Goal: Task Accomplishment & Management: Use online tool/utility

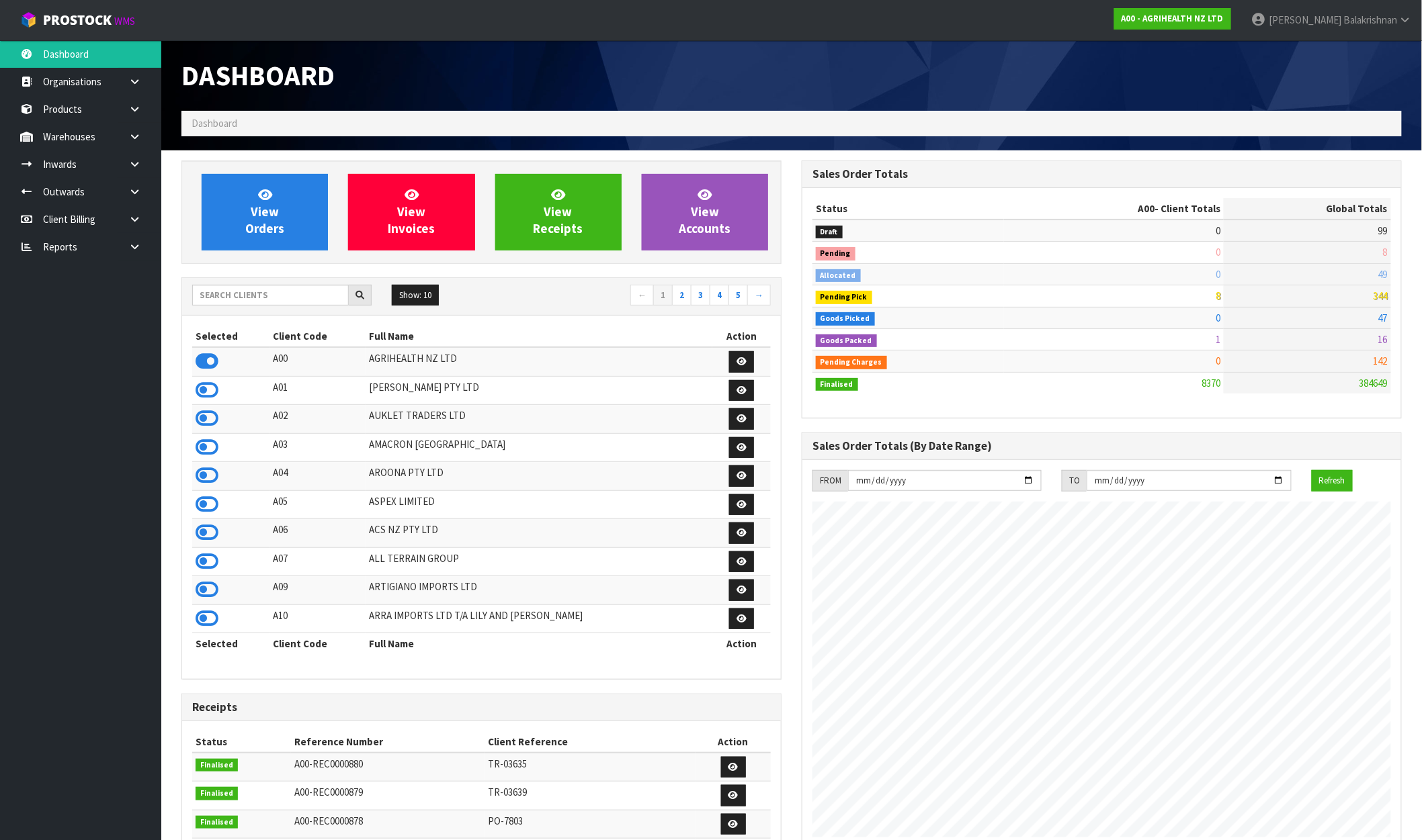
scroll to position [1017, 620]
click at [246, 298] on input "text" at bounding box center [270, 295] width 157 height 20
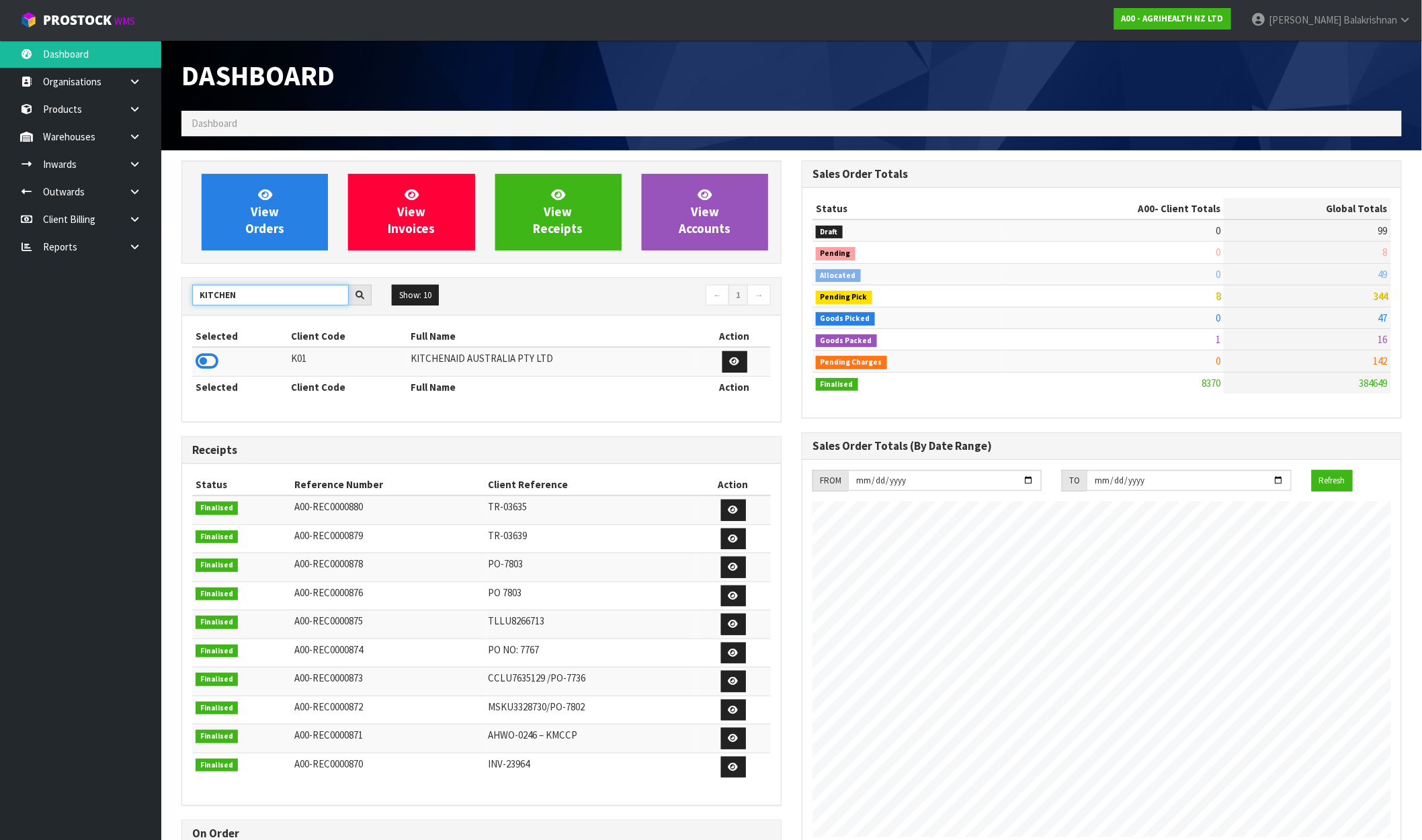
type input "KITCHEN"
click at [180, 364] on div "View Orders View Invoices View Receipts View Accounts KITCHEN Show: 10 5 10 25 …" at bounding box center [482, 550] width 620 height 780
click at [213, 359] on icon at bounding box center [207, 361] width 23 height 20
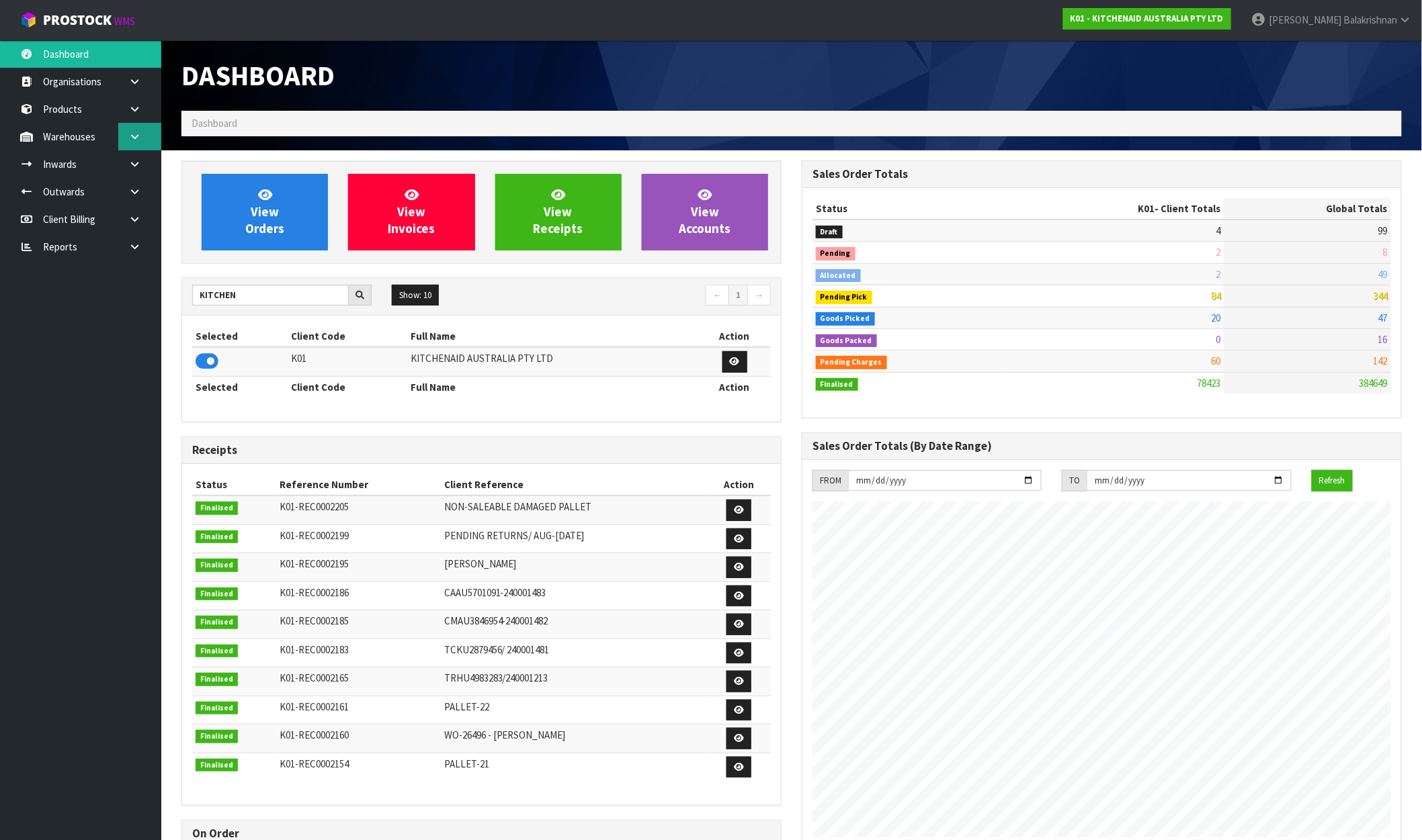
click at [126, 136] on link at bounding box center [140, 137] width 43 height 27
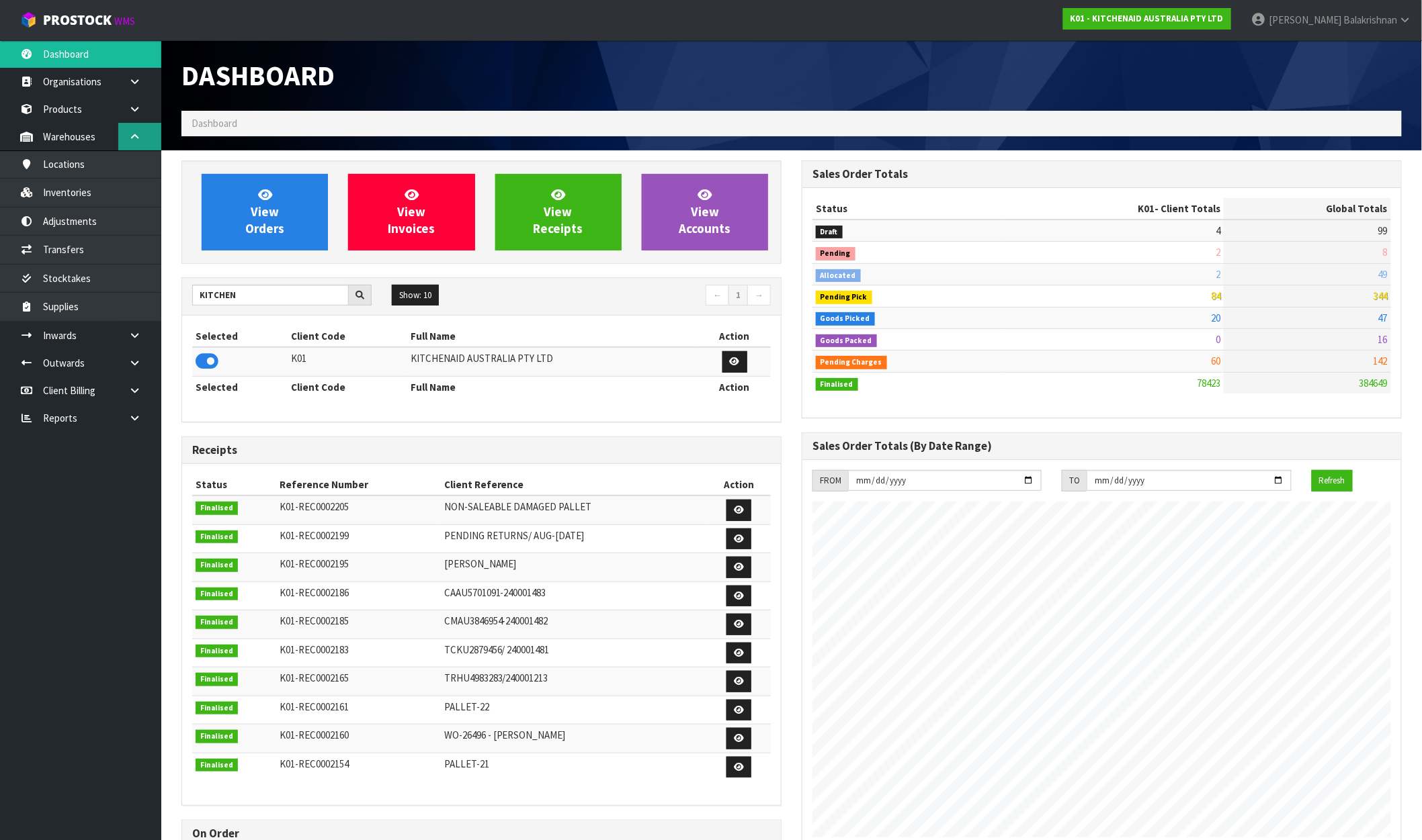
click at [126, 136] on link at bounding box center [140, 137] width 43 height 27
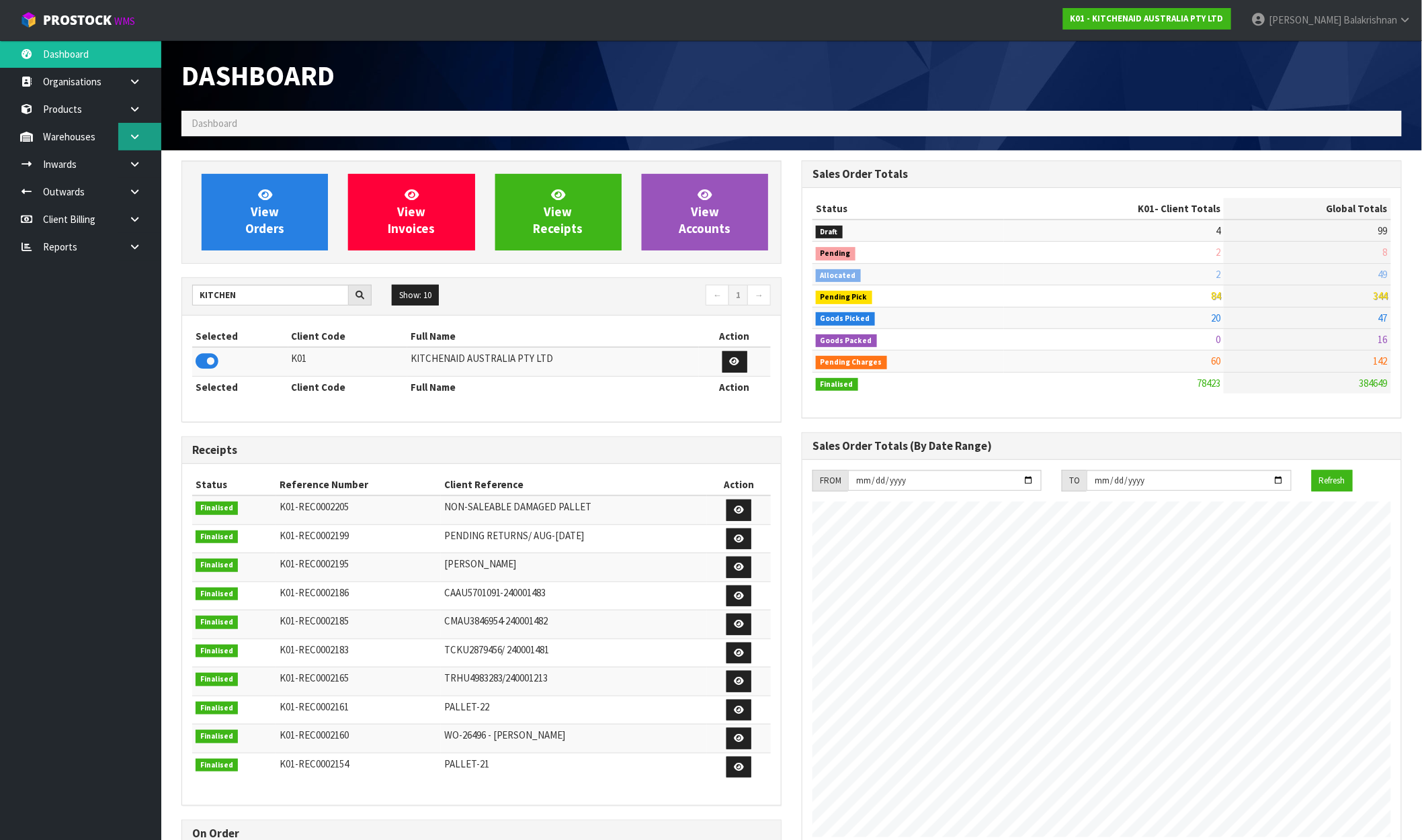
click at [151, 135] on link at bounding box center [140, 137] width 43 height 27
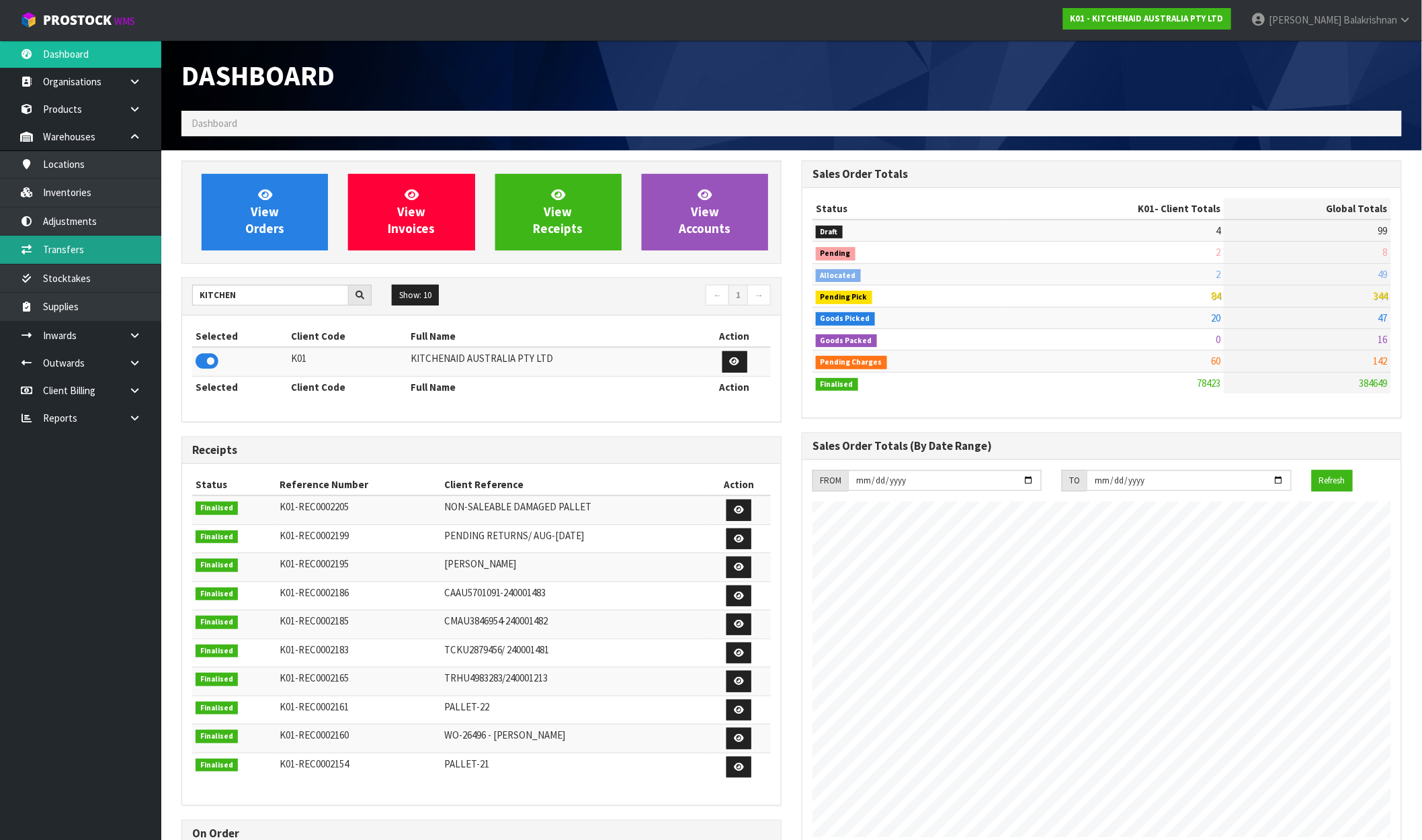
click at [85, 240] on link "Transfers" at bounding box center [80, 249] width 161 height 27
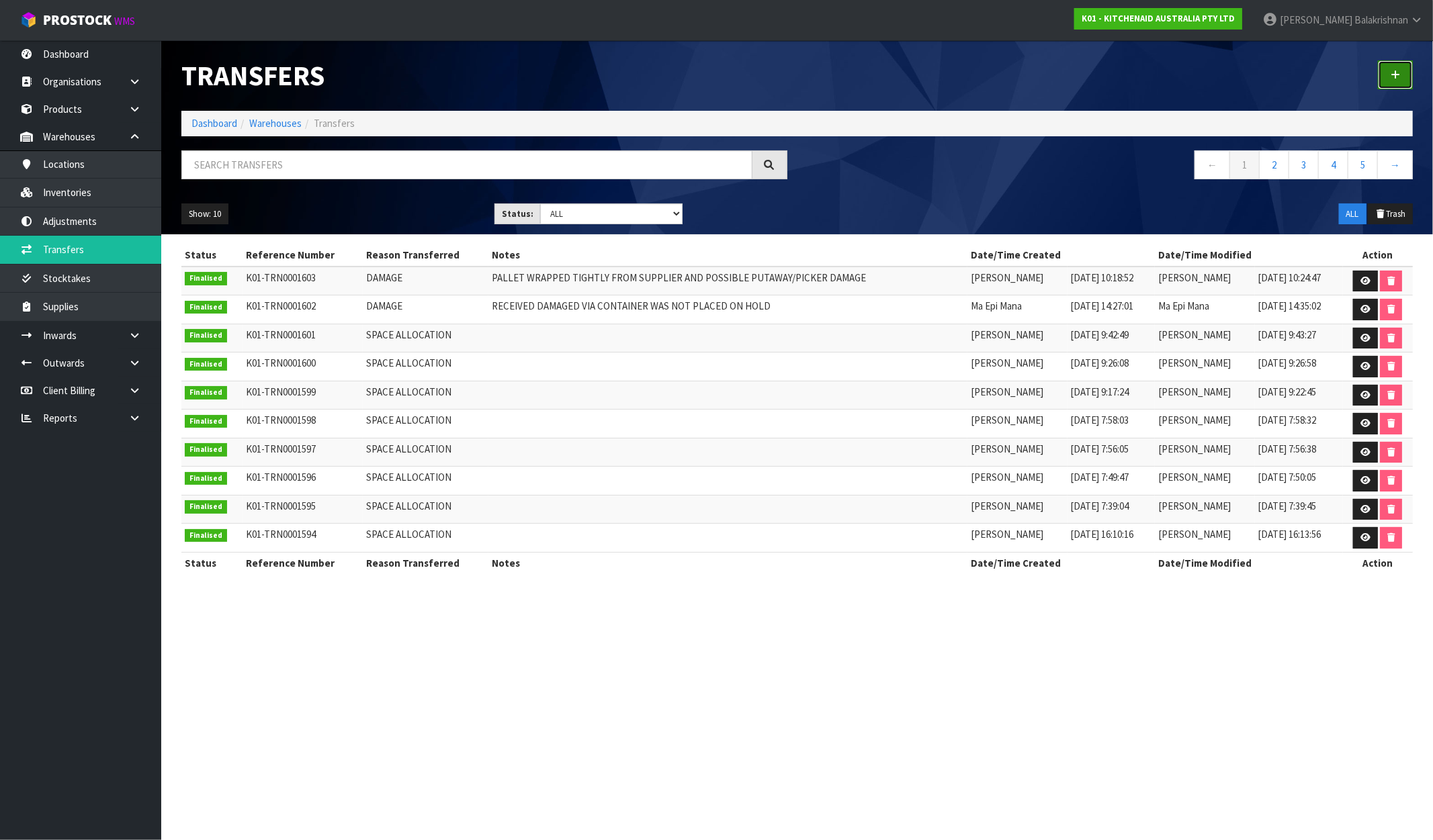
click at [1397, 70] on icon at bounding box center [1395, 75] width 10 height 10
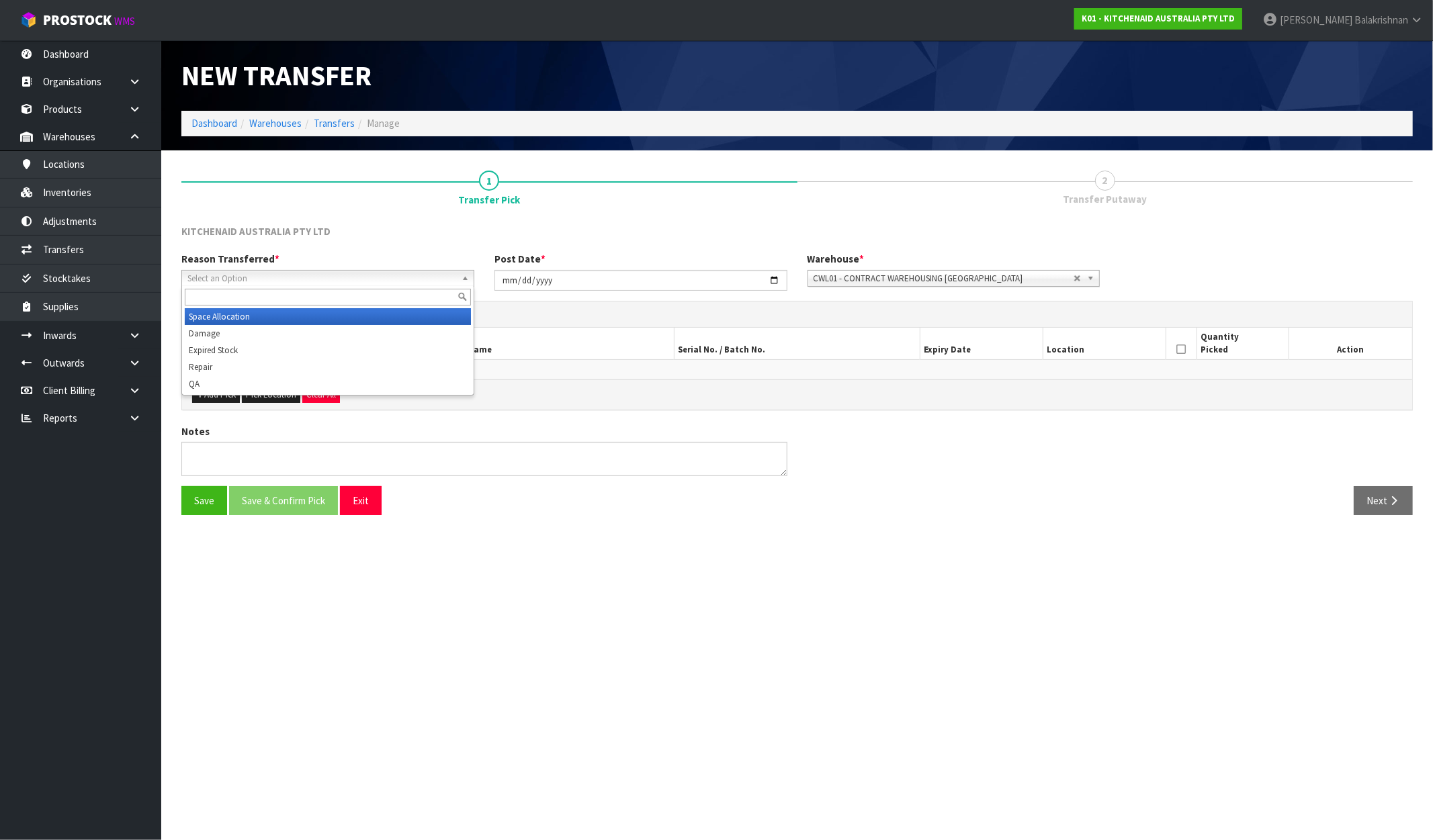
click at [304, 272] on span "Select an Option" at bounding box center [321, 278] width 268 height 16
click at [297, 319] on li "Space Allocation" at bounding box center [327, 316] width 286 height 16
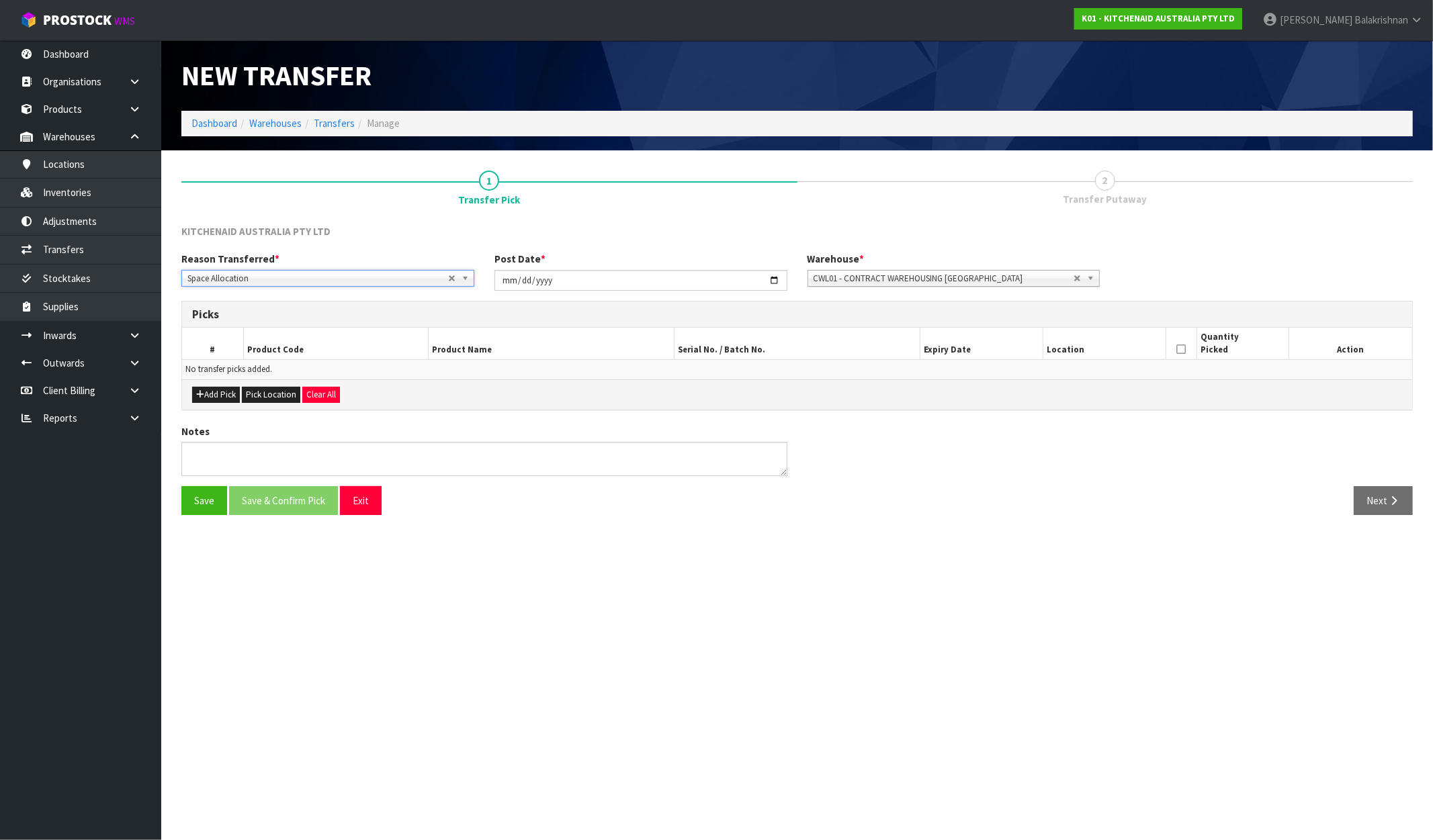
click at [248, 277] on span "Space Allocation" at bounding box center [317, 278] width 261 height 16
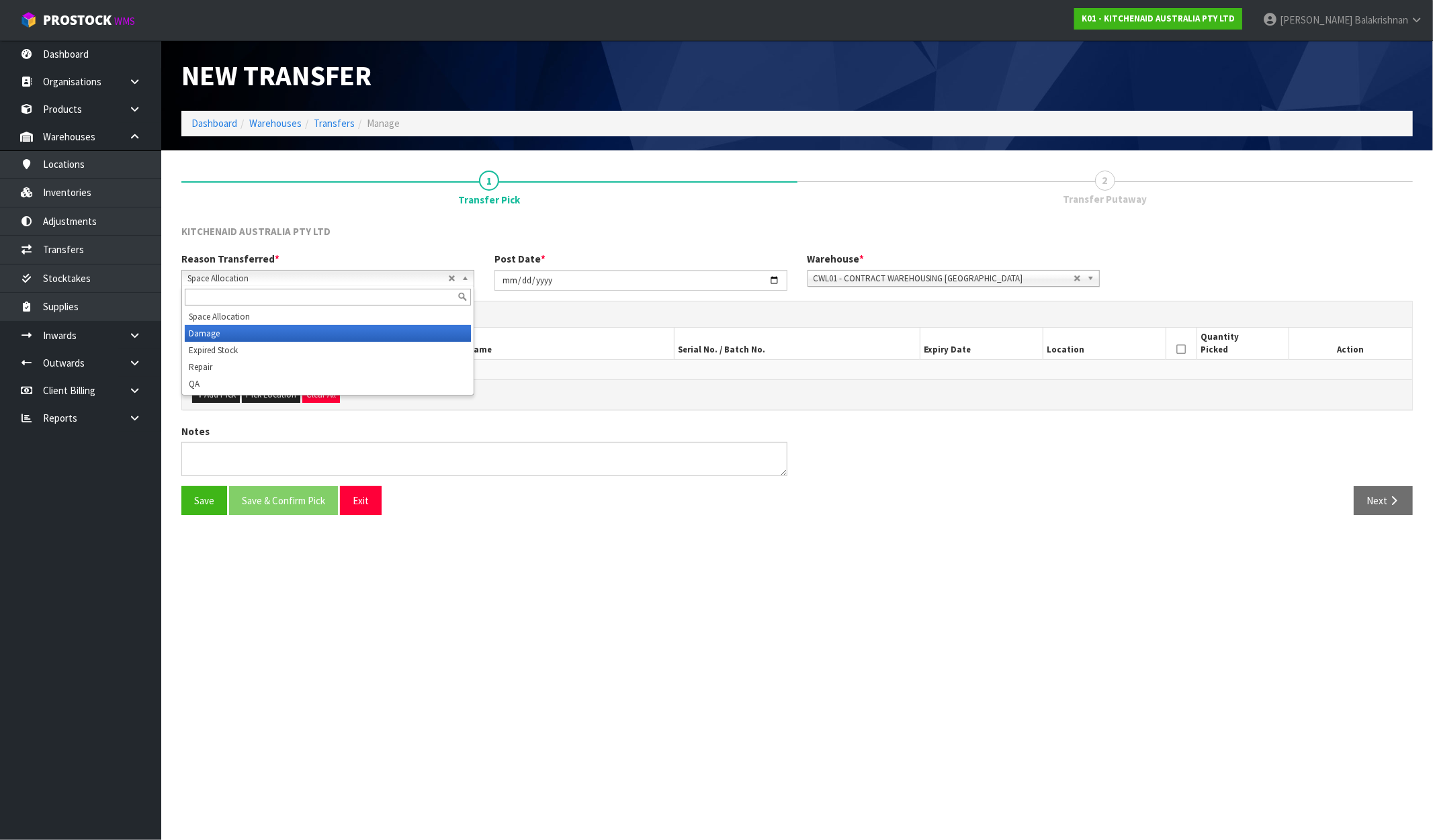
click at [225, 326] on li "Damage" at bounding box center [327, 333] width 286 height 16
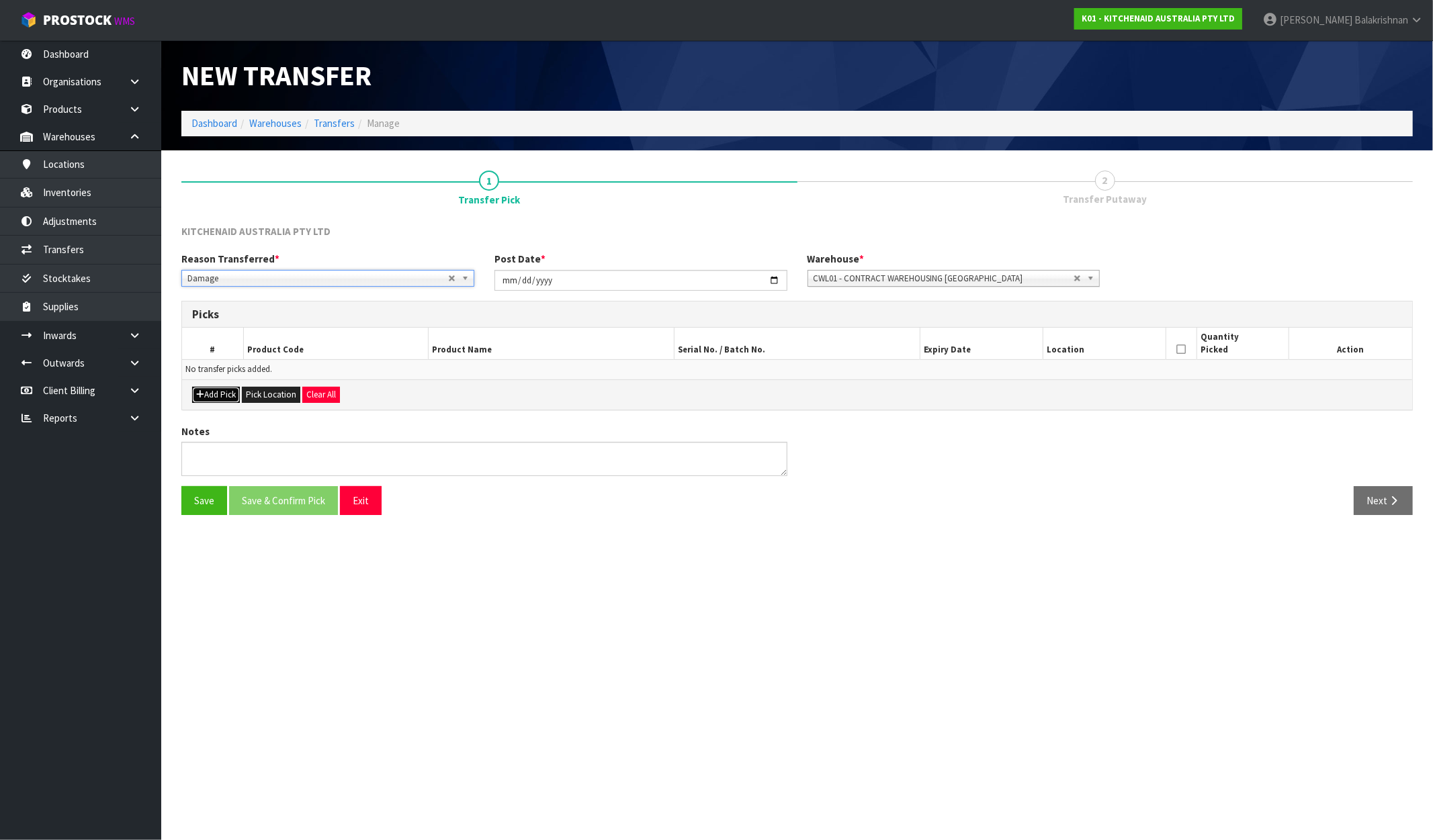
click at [213, 397] on button "Add Pick" at bounding box center [215, 394] width 47 height 16
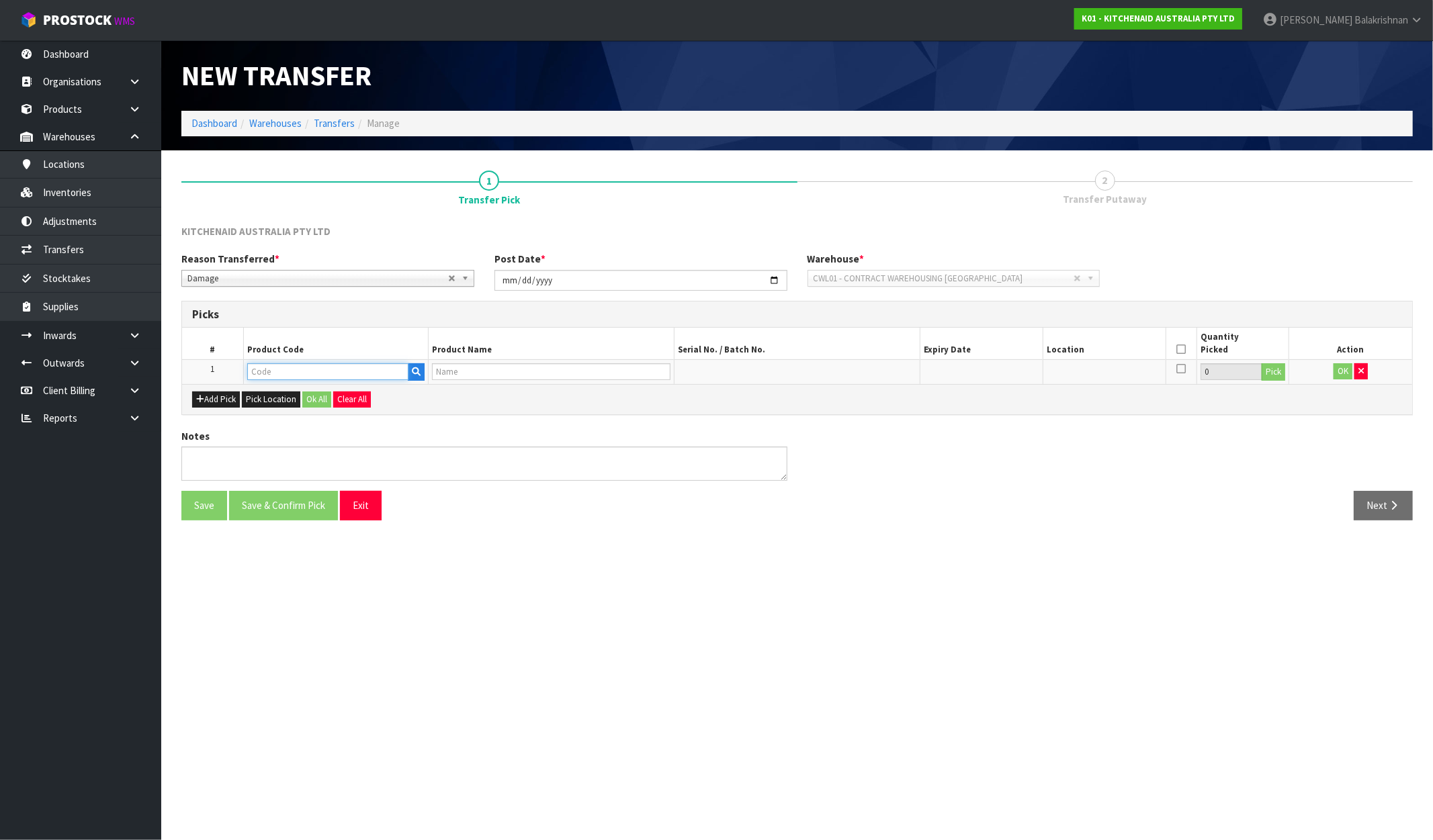
click at [309, 366] on input "text" at bounding box center [327, 371] width 161 height 16
type input "5KMT4109APT"
type input "4 SLICE TOASTER PISTACHIO"
type input "5KMT4109APT"
click at [1273, 371] on button "Pick" at bounding box center [1273, 372] width 23 height 17
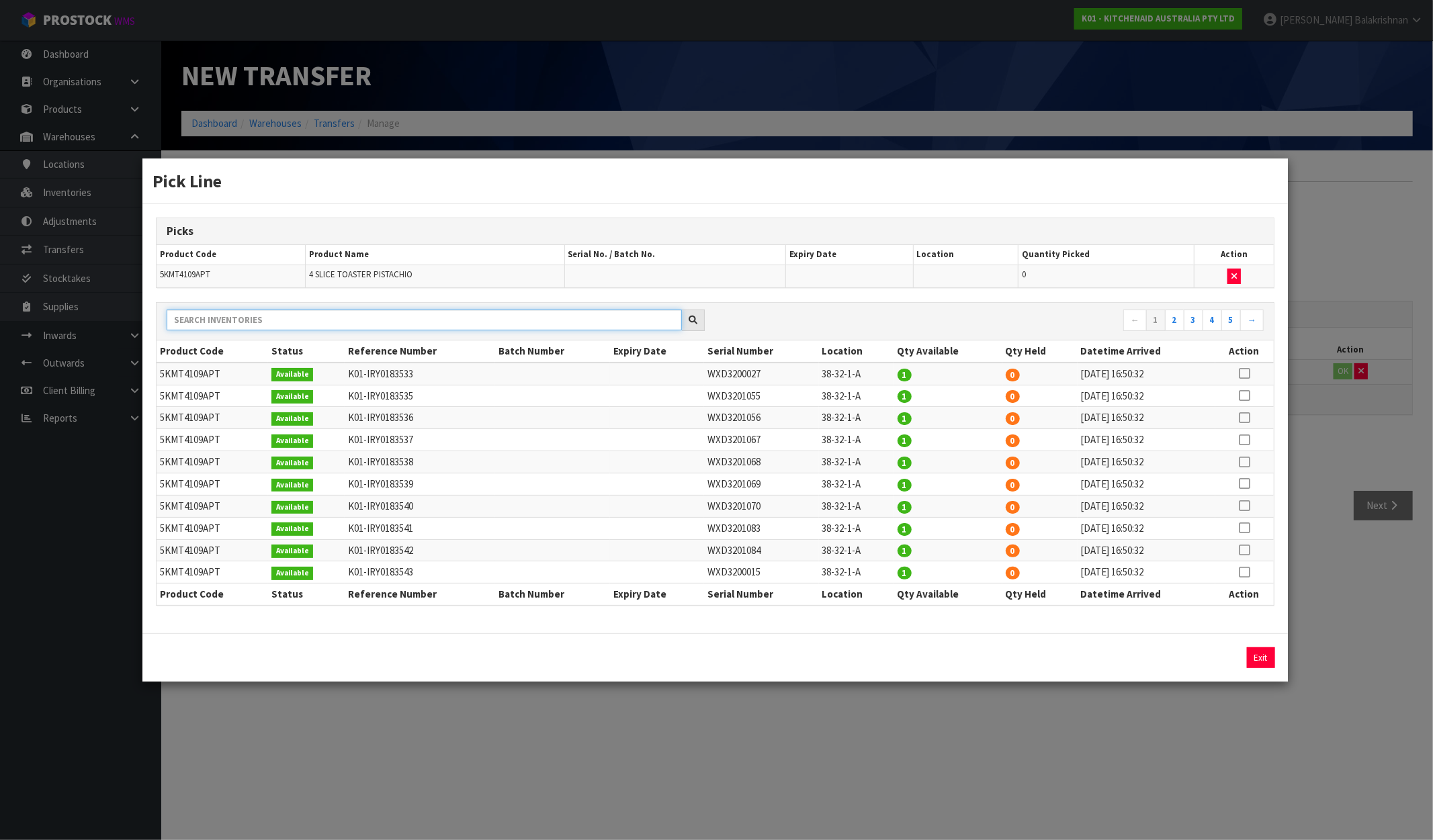
click at [248, 330] on input "text" at bounding box center [424, 320] width 515 height 20
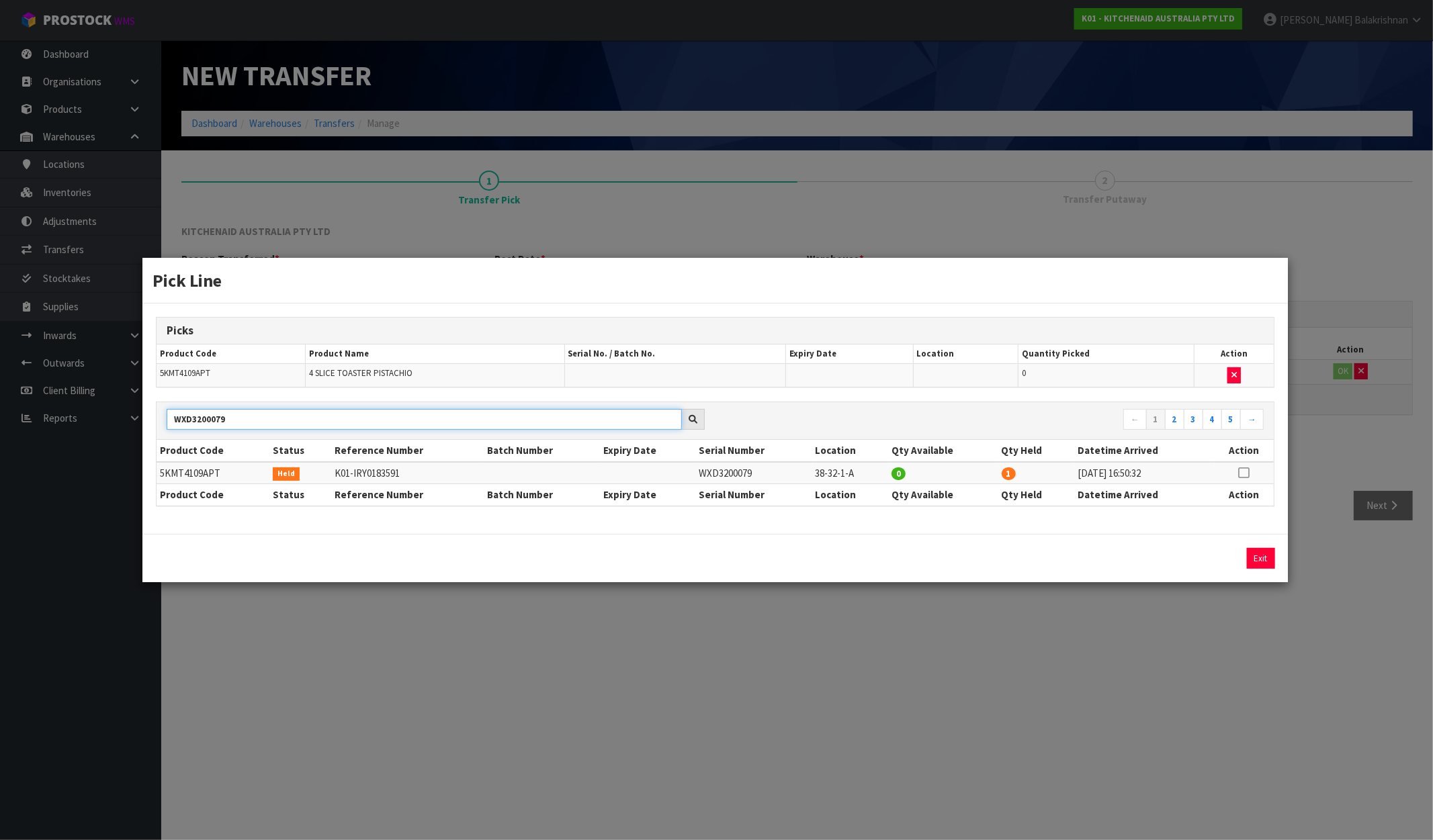
type input "WXD3200079"
click at [1246, 473] on icon at bounding box center [1243, 473] width 11 height 1
click at [1211, 560] on button "Assign Pick" at bounding box center [1215, 558] width 55 height 20
type input "1"
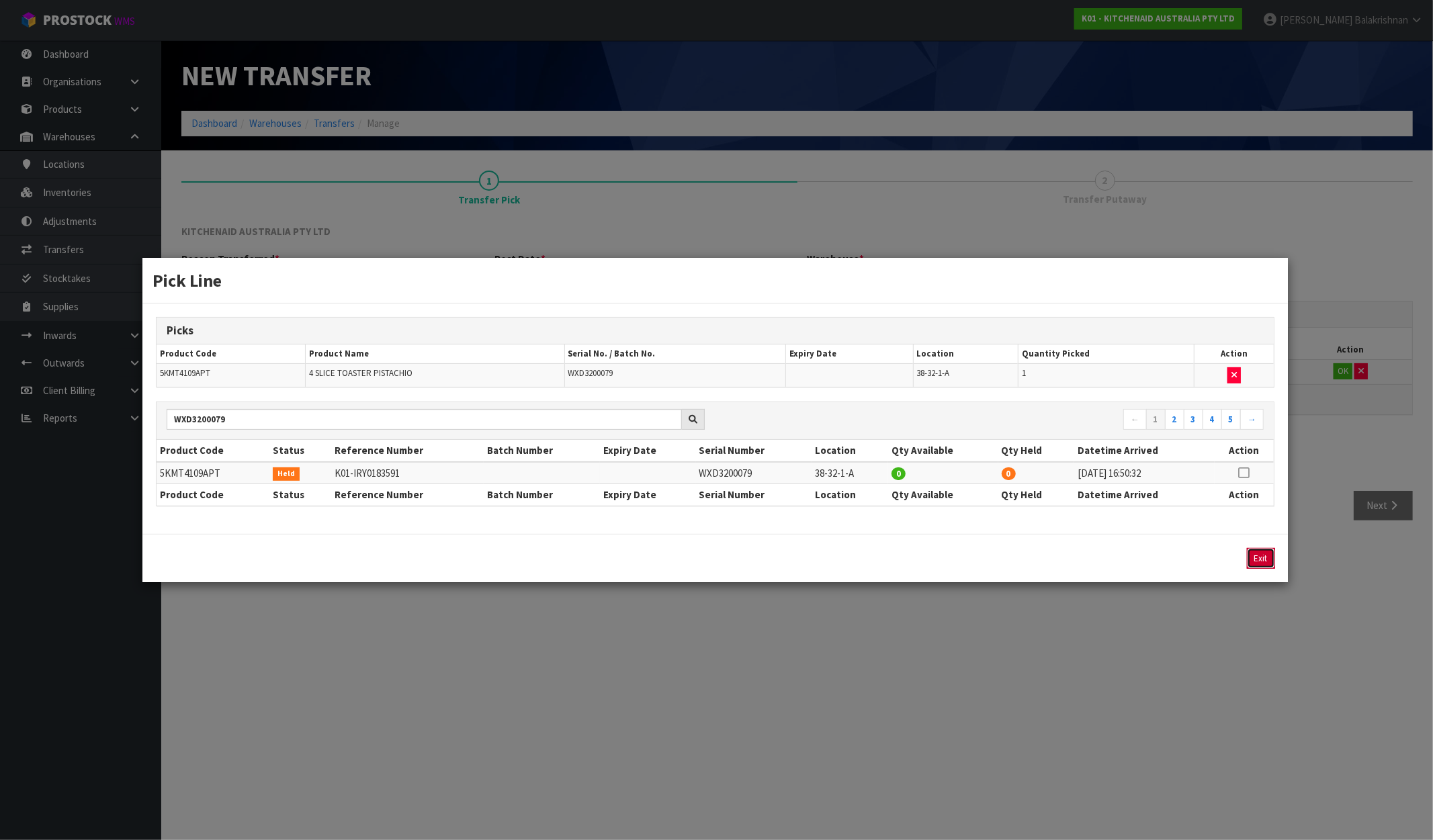
click at [1248, 555] on button "Exit" at bounding box center [1261, 558] width 28 height 20
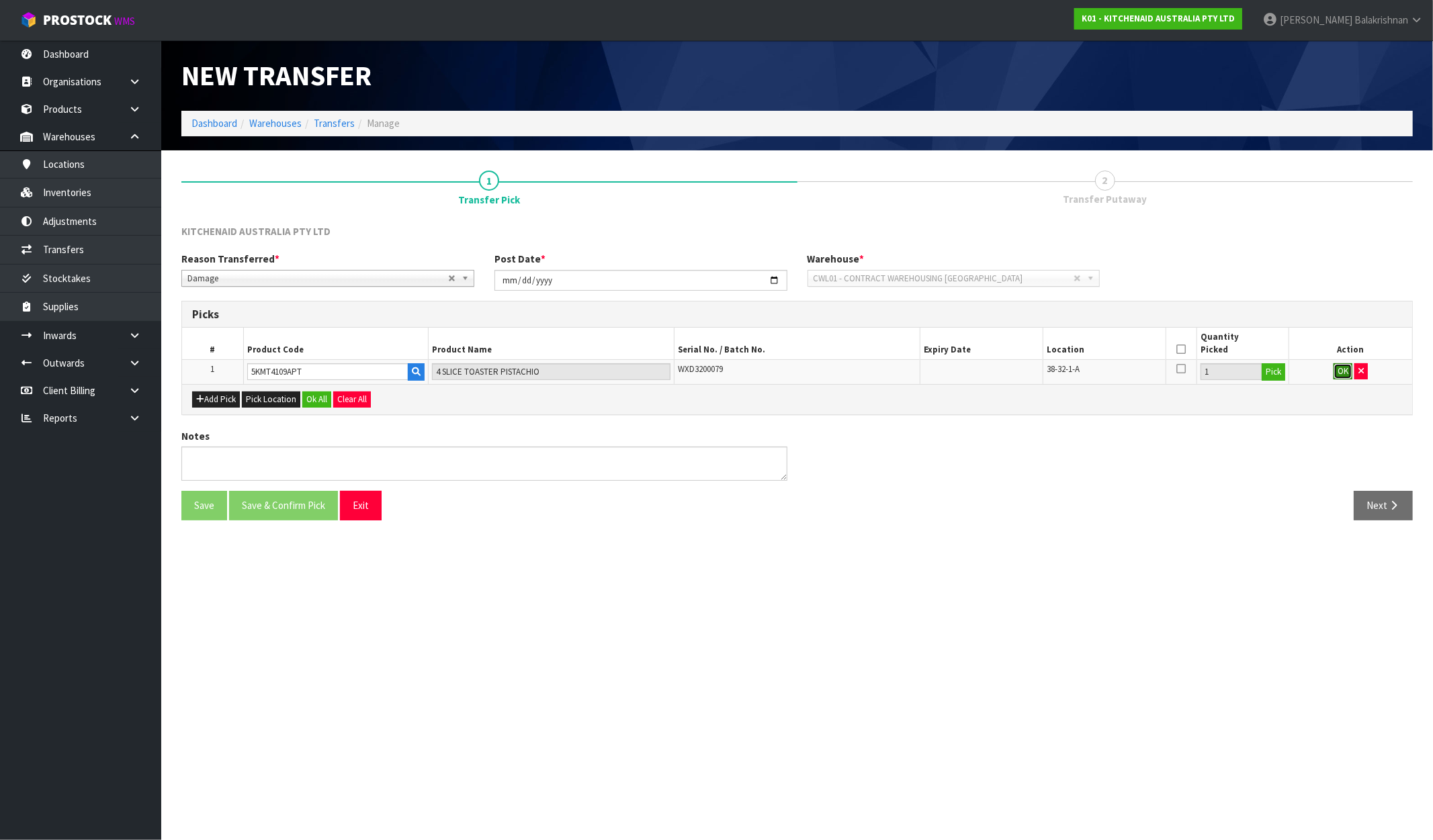
click at [1336, 366] on button "OK" at bounding box center [1342, 371] width 18 height 16
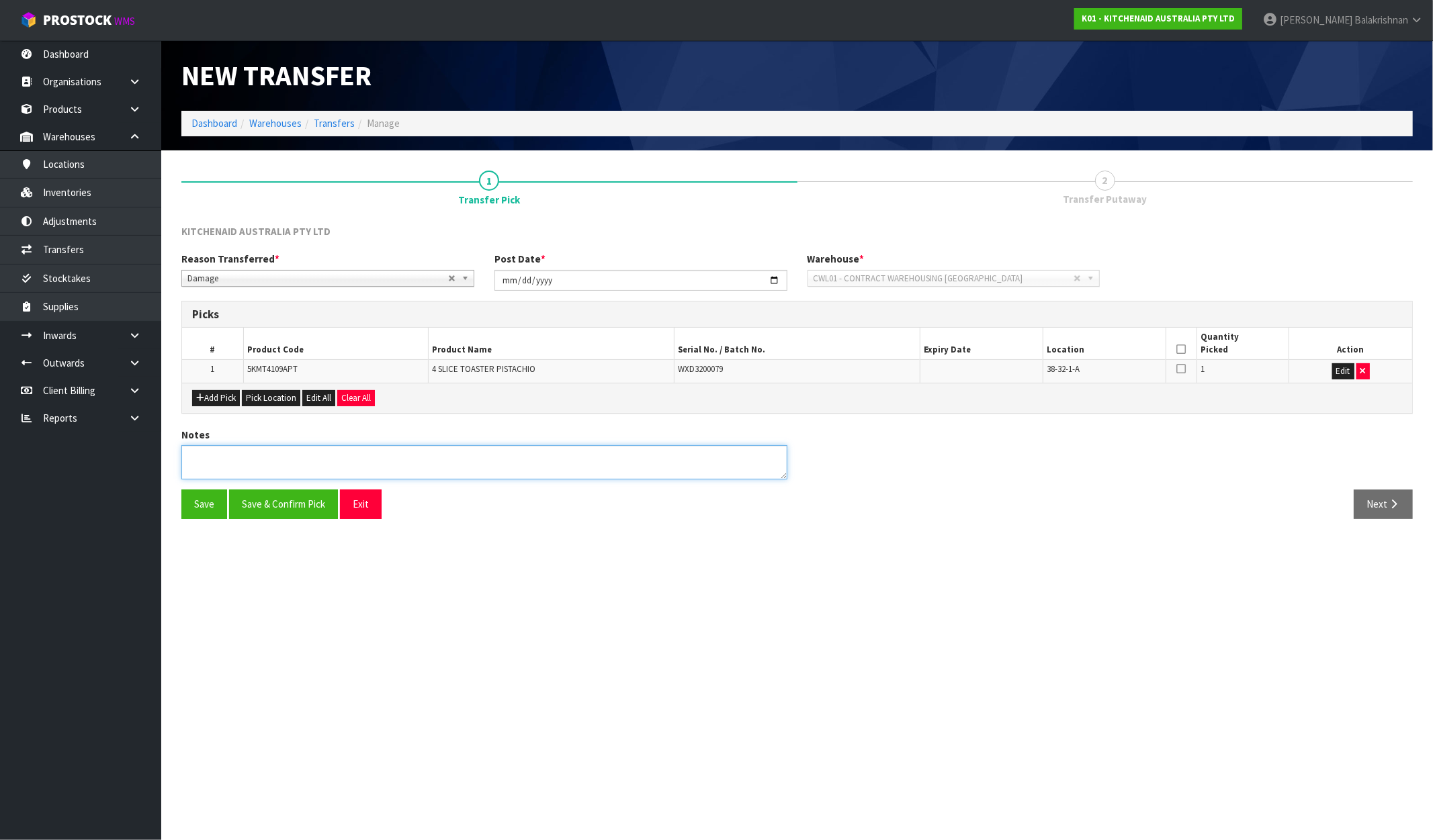
click at [286, 451] on textarea at bounding box center [483, 462] width 606 height 34
type textarea "F"
type textarea "FOUND DAMAGE WHILE PICKING/ FOUND BY: [PERSON_NAME]"
click at [1181, 350] on icon at bounding box center [1182, 349] width 10 height 1
click at [282, 500] on button "Save & Confirm Pick" at bounding box center [283, 504] width 109 height 29
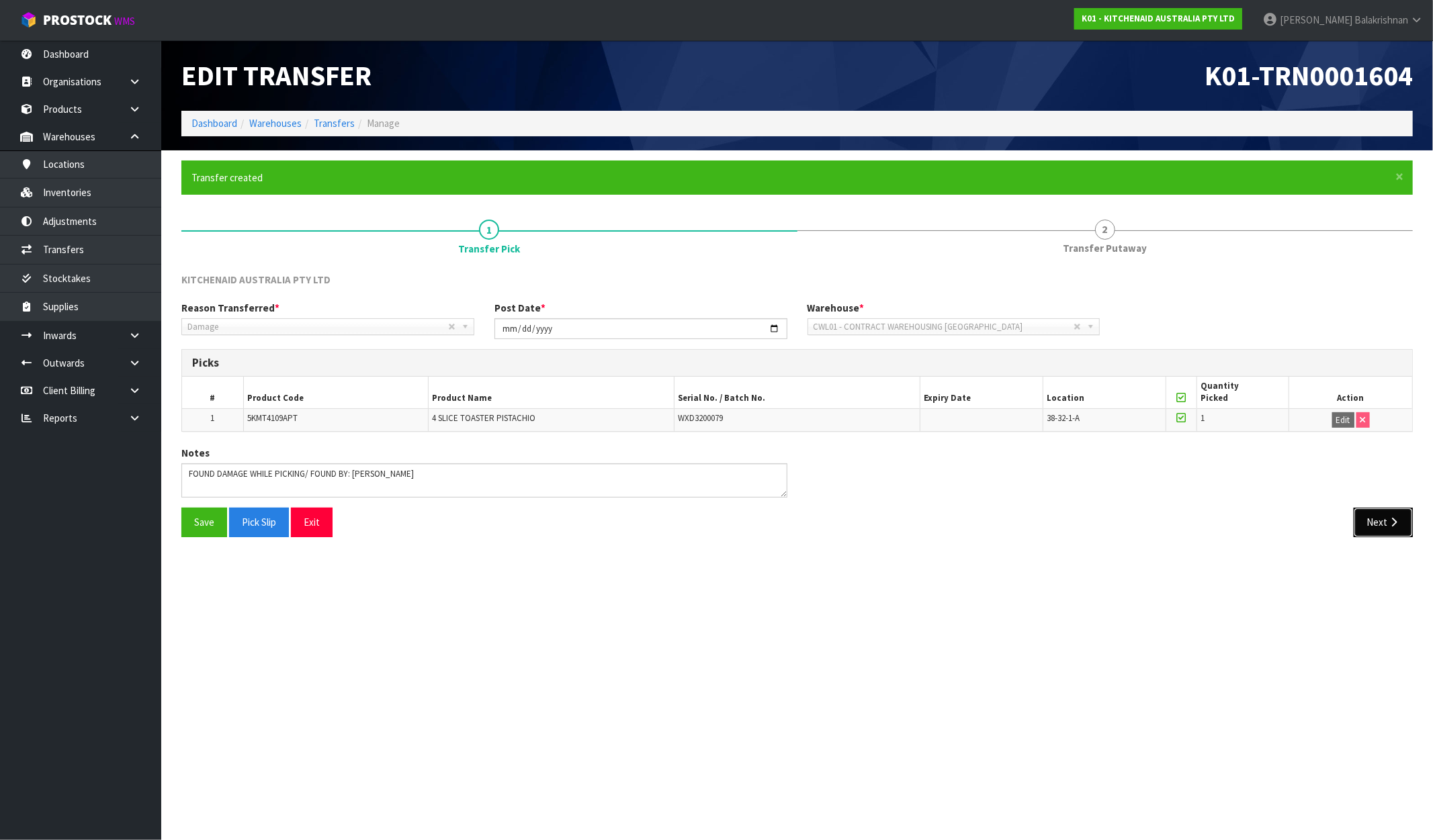
click at [1383, 522] on button "Next" at bounding box center [1383, 522] width 59 height 29
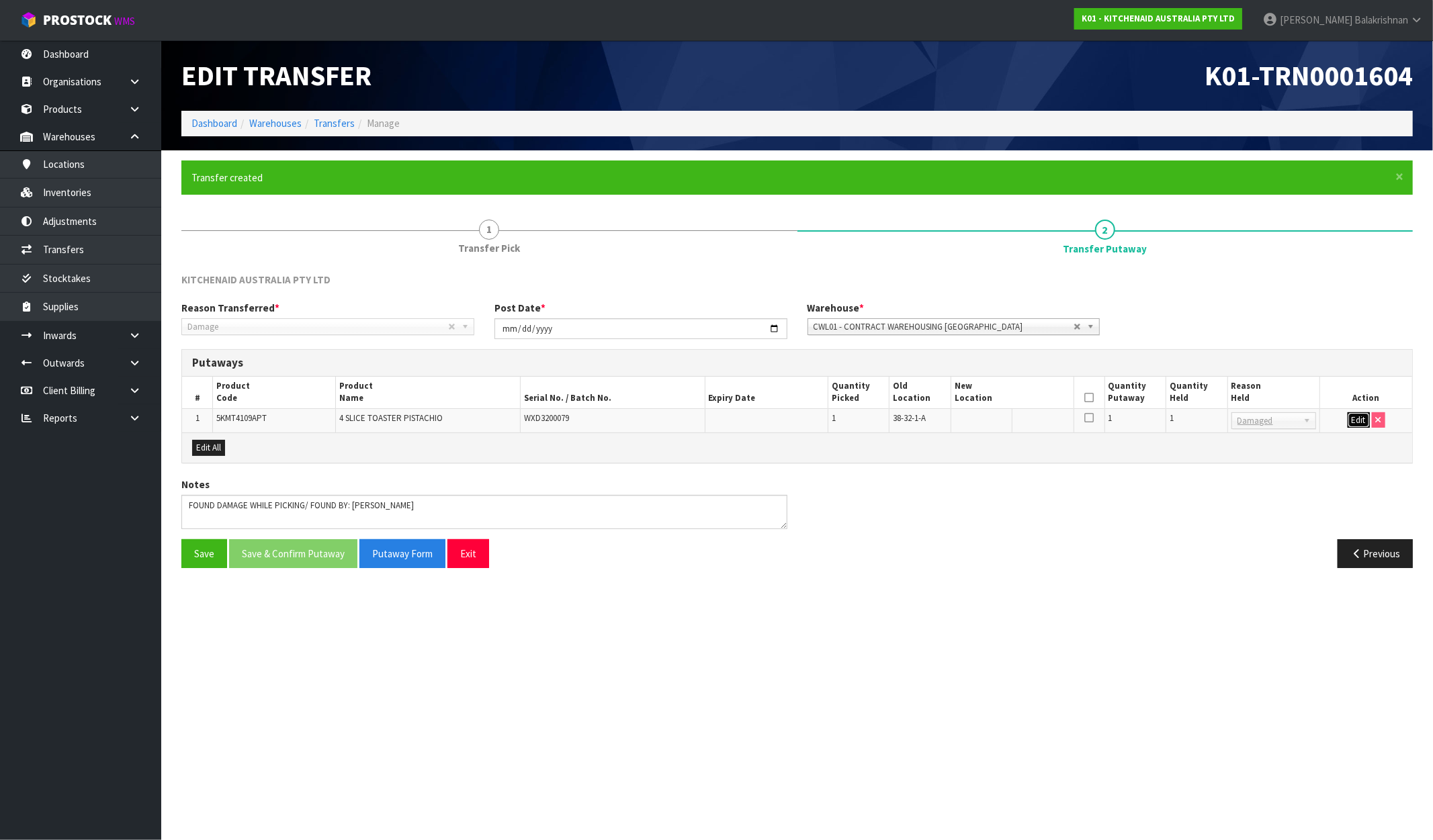
click at [1352, 420] on button "Edit" at bounding box center [1358, 420] width 22 height 16
click at [997, 421] on input "text" at bounding box center [1004, 420] width 100 height 16
type input "51-03-1-B"
click at [1359, 420] on button "OK" at bounding box center [1357, 420] width 18 height 16
click at [1085, 398] on th at bounding box center [1089, 392] width 31 height 32
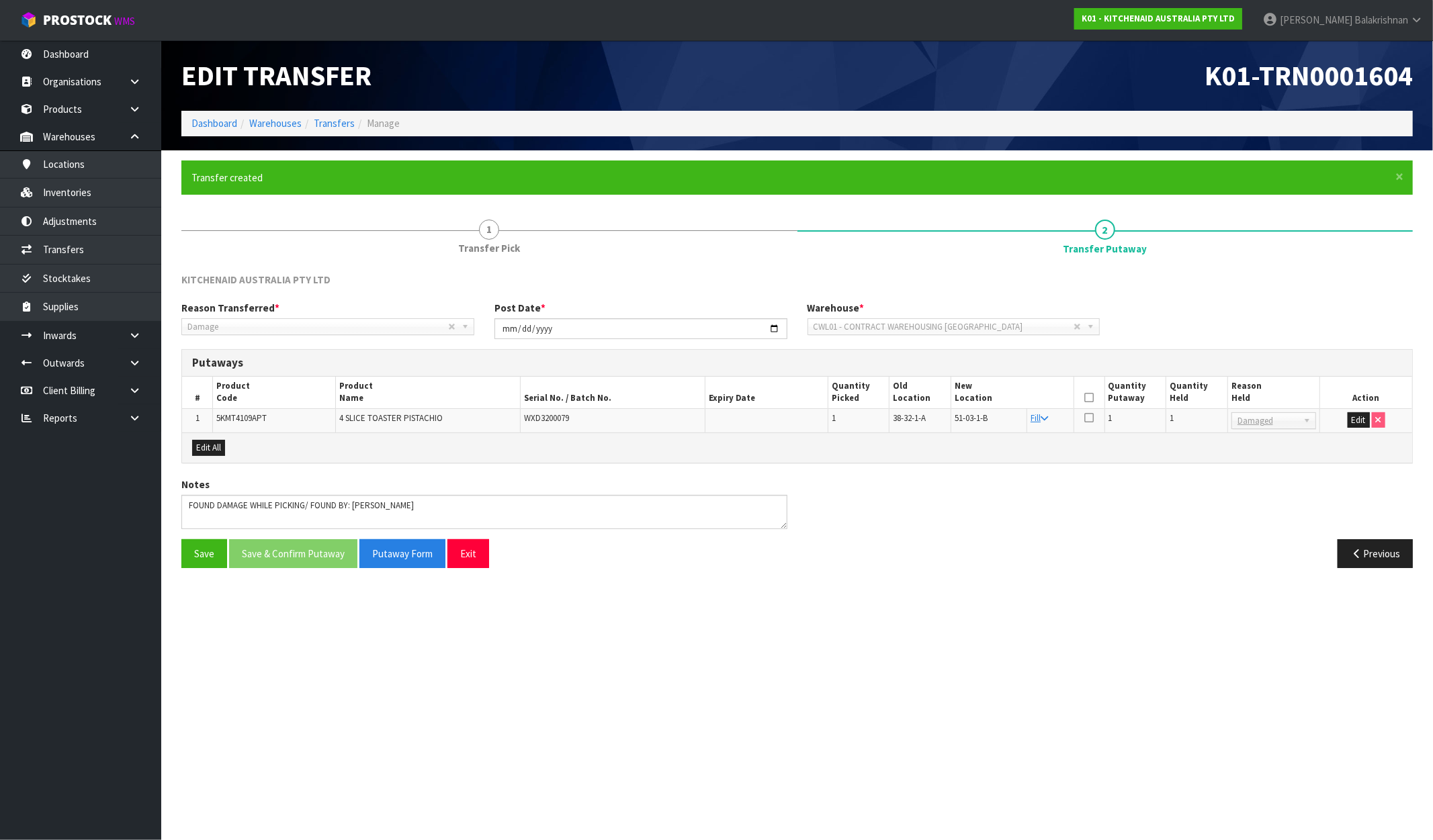
click at [1085, 398] on icon at bounding box center [1089, 397] width 10 height 1
click at [260, 545] on button "Save & Confirm Putaway" at bounding box center [293, 554] width 128 height 29
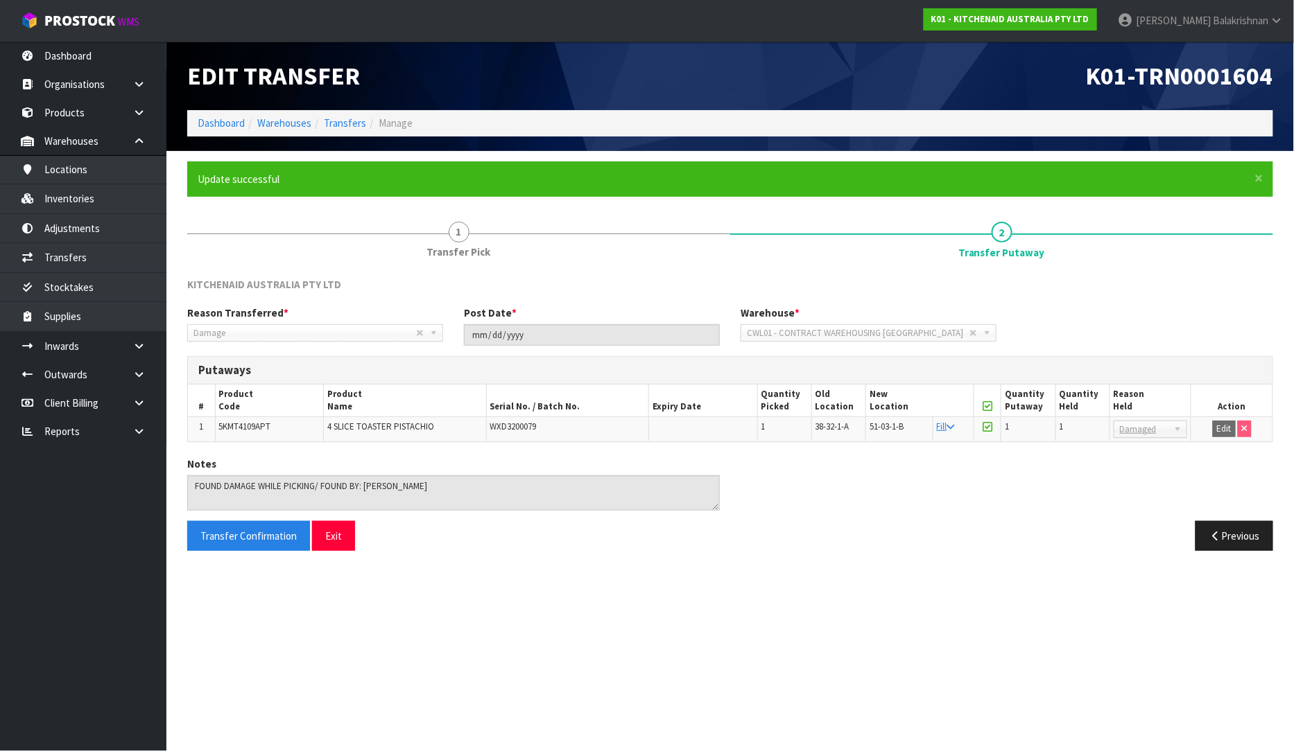
click at [256, 417] on td "5KMT4109APT" at bounding box center [269, 429] width 108 height 25
click at [255, 421] on td "5KMT4109APT" at bounding box center [269, 429] width 108 height 25
click at [255, 428] on span "5KMT4109APT" at bounding box center [245, 427] width 52 height 12
copy span "5KMT4109APT"
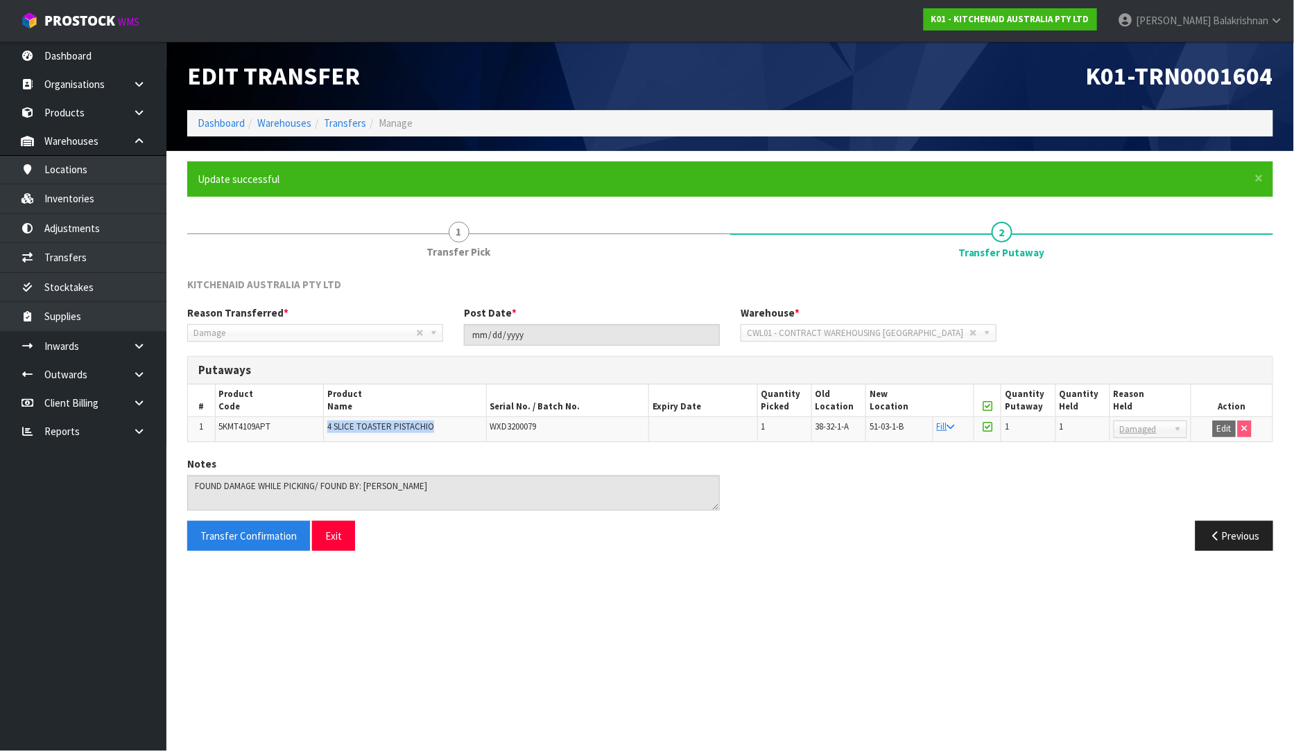
drag, startPoint x: 435, startPoint y: 427, endPoint x: 327, endPoint y: 430, distance: 108.2
click at [327, 430] on td "4 SLICE TOASTER PISTACHIO" at bounding box center [404, 429] width 163 height 25
copy span "4 SLICE TOASTER PISTACHIO"
click at [534, 426] on span "WXD3200079" at bounding box center [513, 427] width 46 height 12
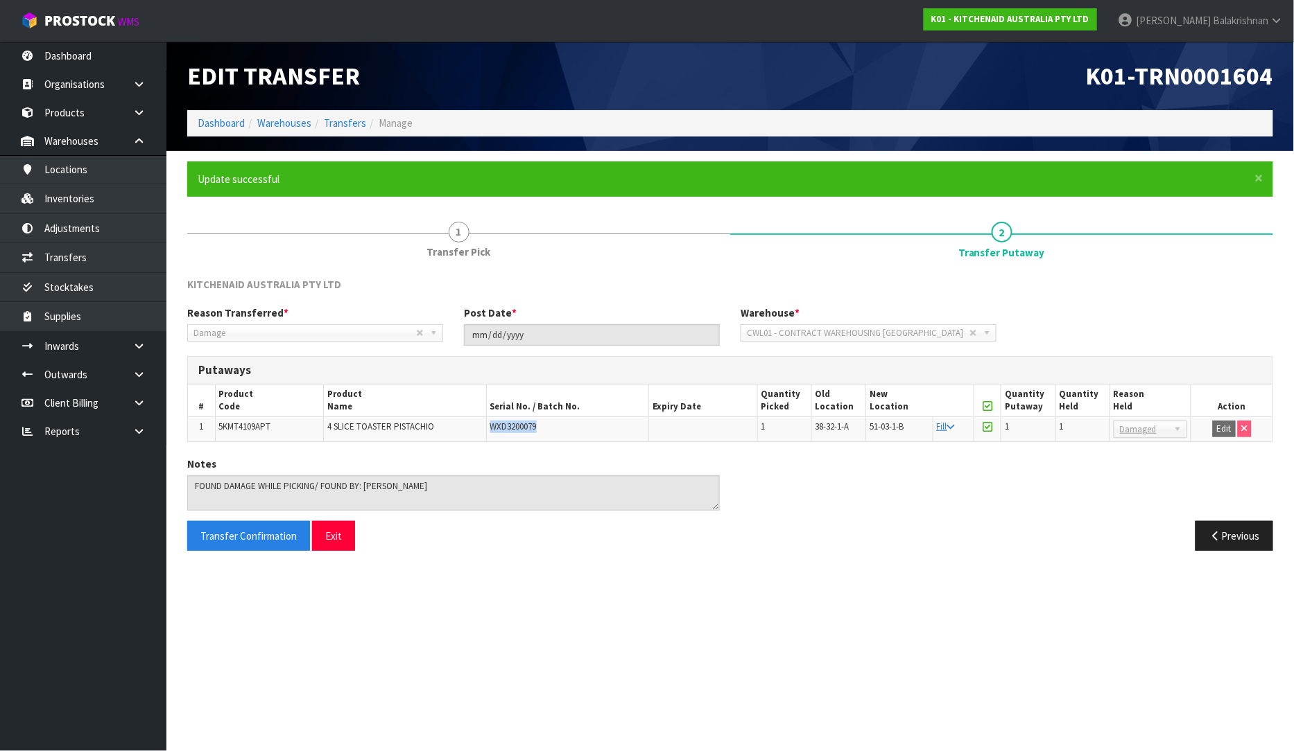
copy span "WXD3200079"
click at [822, 427] on span "38-32-1-A" at bounding box center [832, 427] width 34 height 12
drag, startPoint x: 862, startPoint y: 424, endPoint x: 772, endPoint y: 426, distance: 90.1
click at [781, 425] on tr "1 5KMT4109APT 4 SLICE TOASTER PISTACHIO WXD3200079 1 38-32-1-A 51-03-1-B Fill 1…" at bounding box center [730, 429] width 1084 height 25
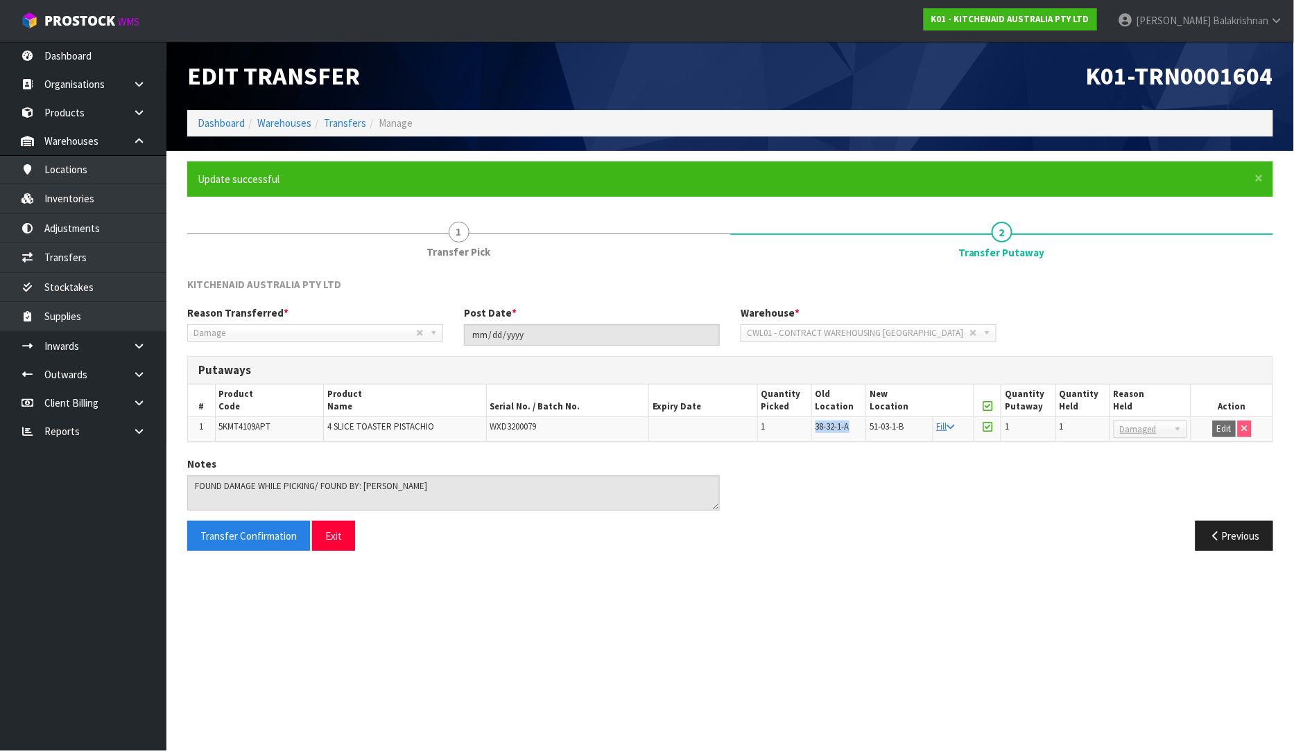
copy tr "38-32-1-A"
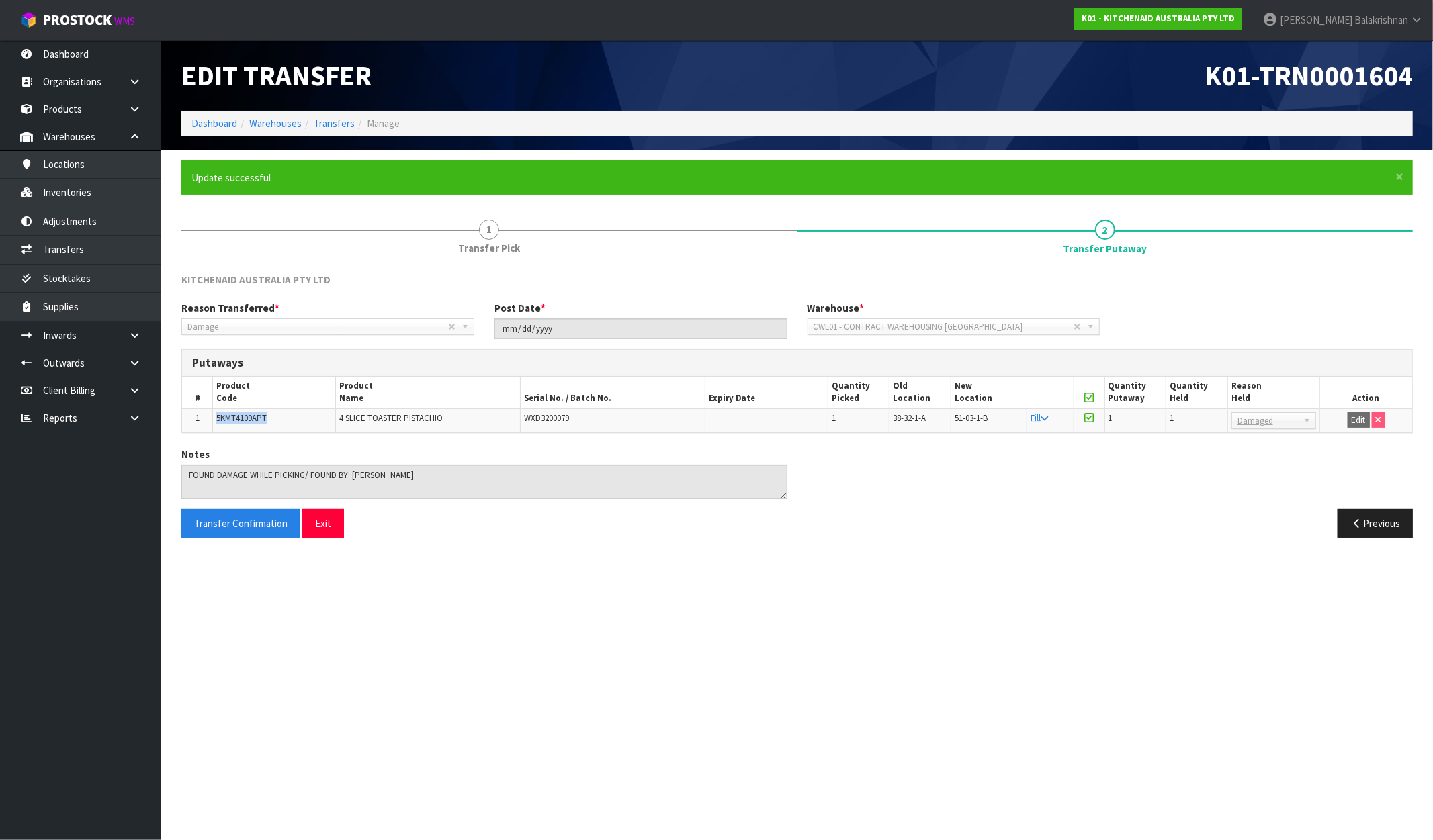
drag, startPoint x: 279, startPoint y: 417, endPoint x: 207, endPoint y: 423, distance: 72.2
click at [207, 423] on tr "1 5KMT4109APT 4 SLICE TOASTER PISTACHIO WXD3200079 1 38-32-1-A 51-03-1-B Fill 1…" at bounding box center [796, 420] width 1230 height 24
copy tr "5KMT4109APT"
click at [461, 412] on td "4 SLICE TOASTER PISTACHIO" at bounding box center [428, 420] width 185 height 24
click at [1413, 14] on link "[PERSON_NAME]" at bounding box center [1342, 20] width 180 height 41
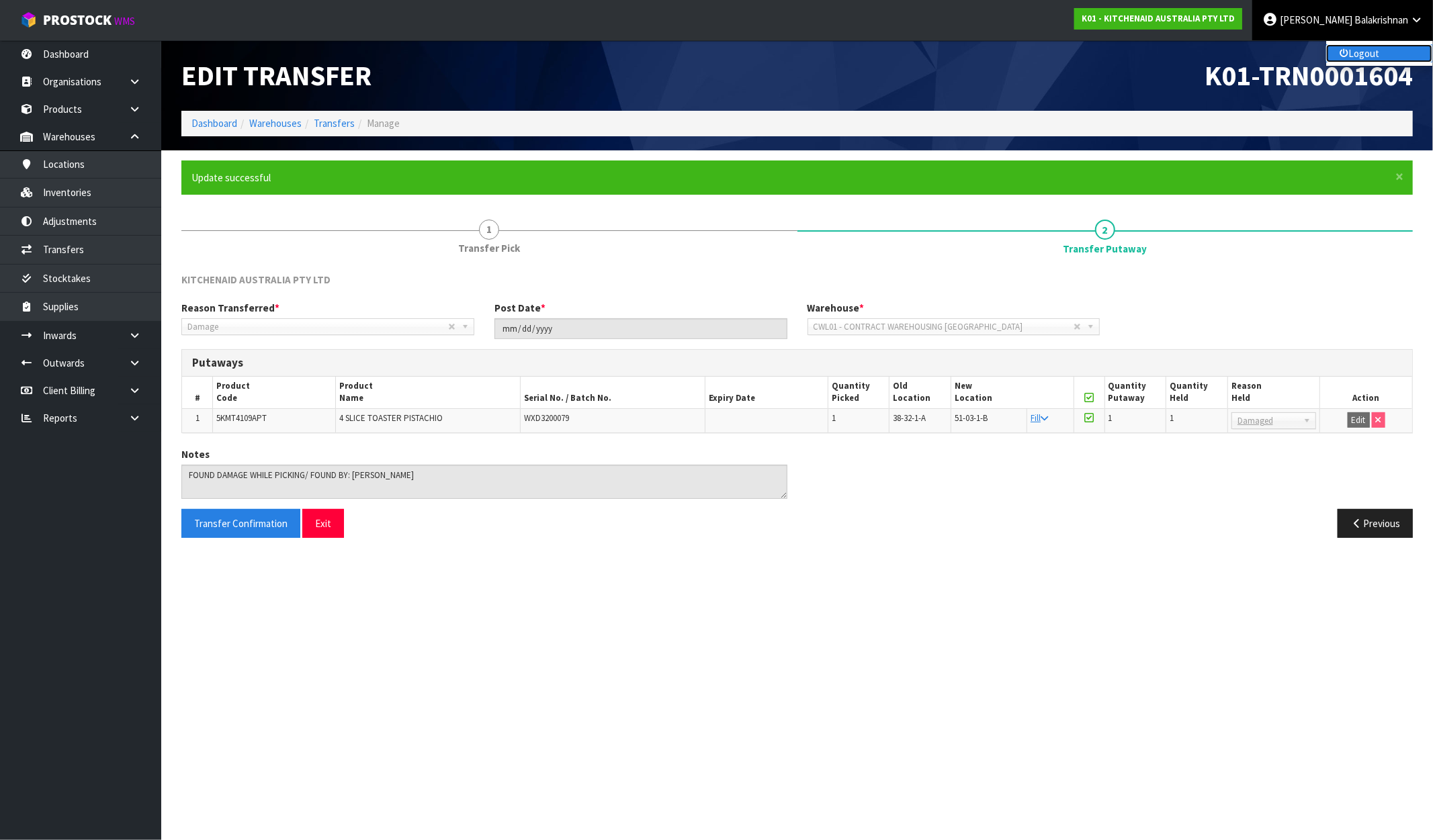
click at [1386, 51] on link "Logout" at bounding box center [1379, 53] width 107 height 18
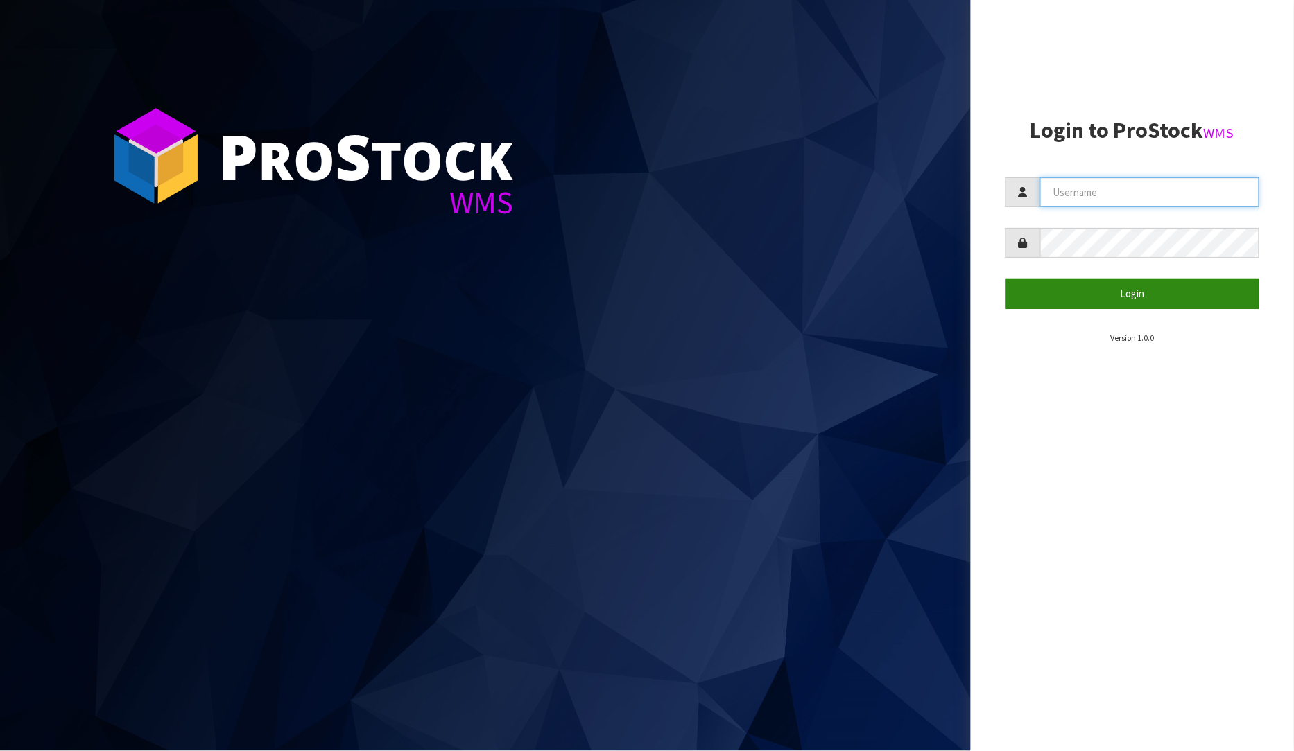
type input "PRABHNEET"
click at [1109, 299] on button "Login" at bounding box center [1132, 294] width 254 height 30
